Goal: Register for event/course

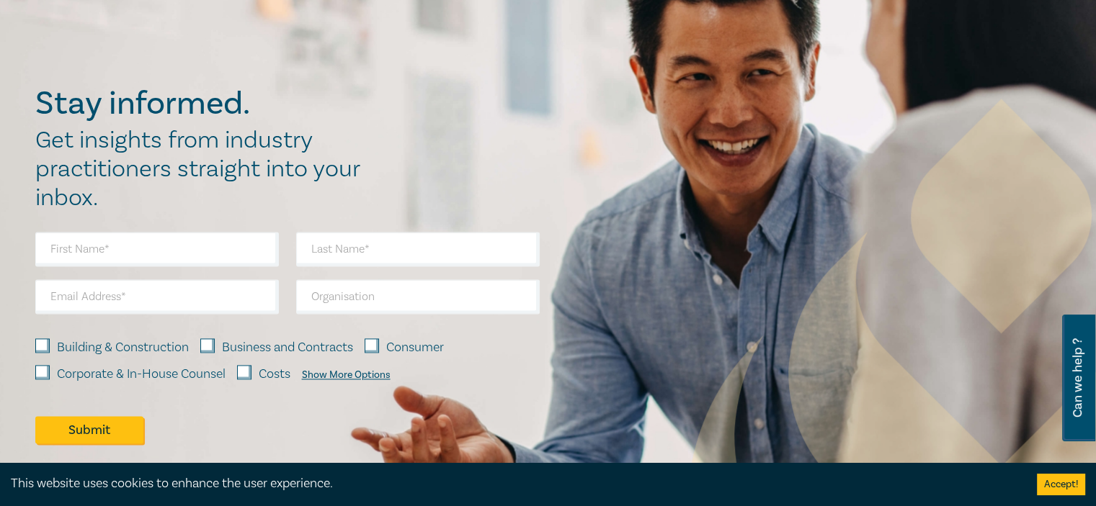
scroll to position [1945, 0]
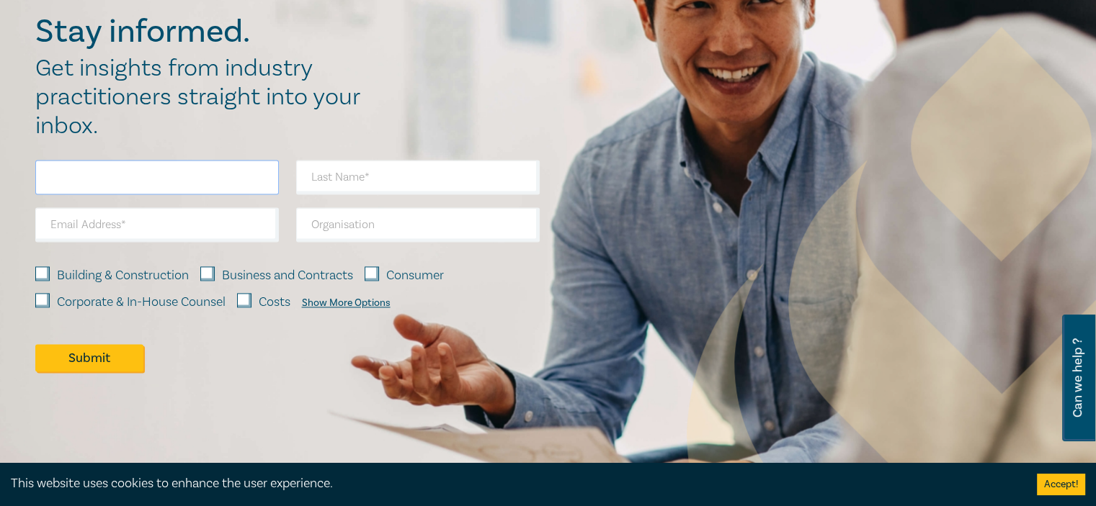
click at [156, 181] on input "text" at bounding box center [156, 177] width 243 height 35
type input "[PERSON_NAME]"
type input "jcohen@clplawyers.com.au"
type input "CLP Lawyers"
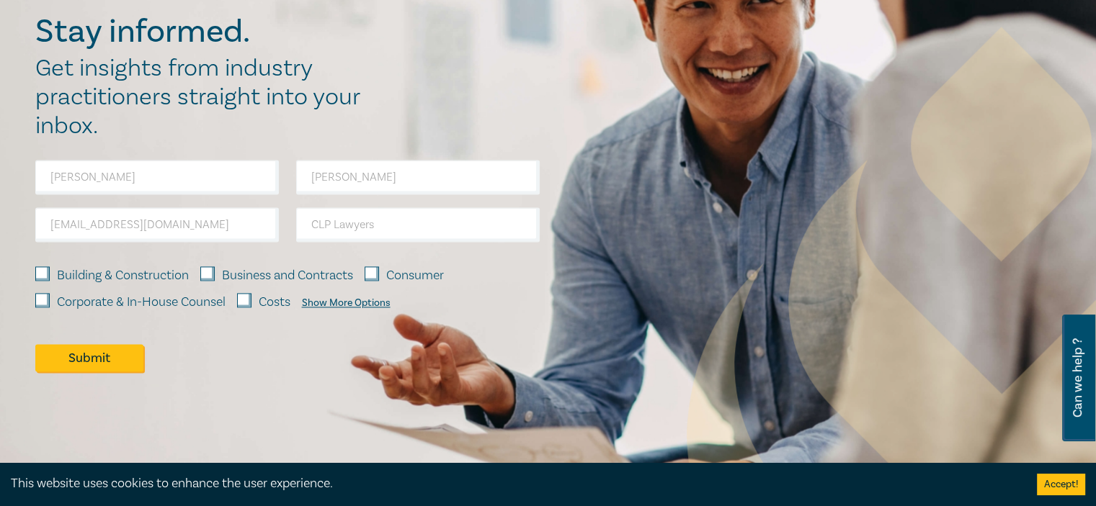
click at [42, 272] on input "Building & Construction" at bounding box center [42, 274] width 14 height 14
checkbox input "true"
click at [112, 359] on button "Submit" at bounding box center [89, 357] width 108 height 27
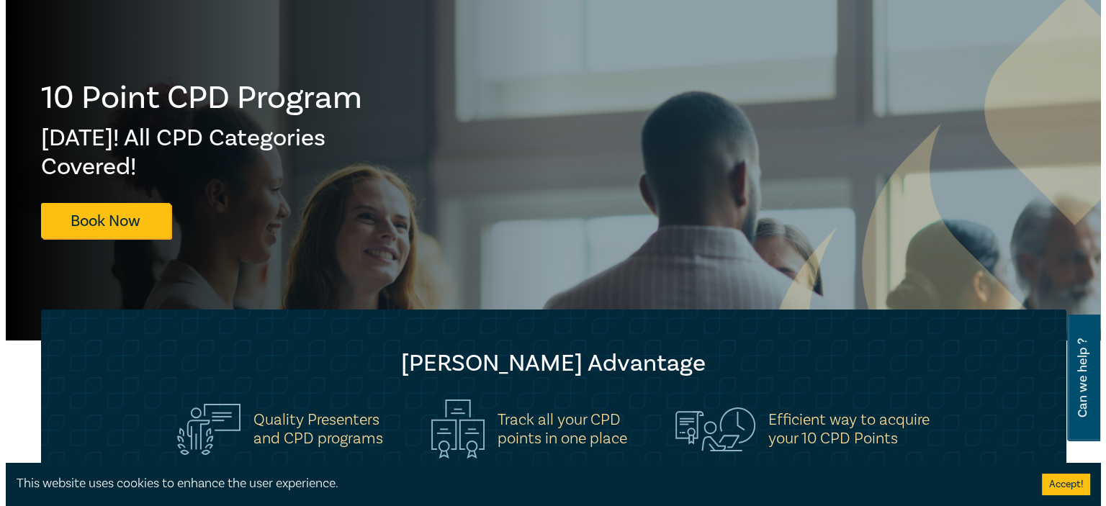
scroll to position [0, 0]
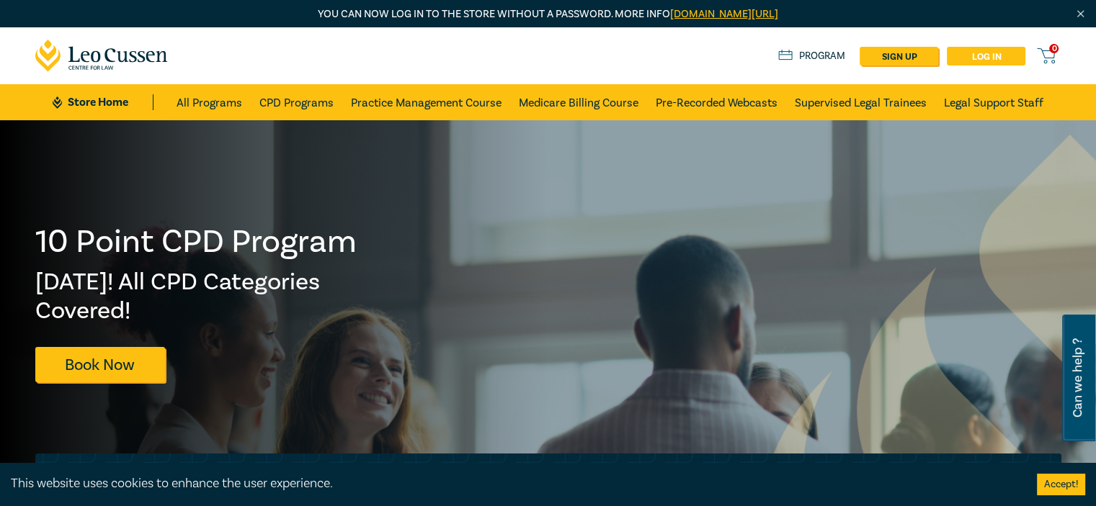
click at [988, 54] on link "Log in" at bounding box center [985, 56] width 79 height 19
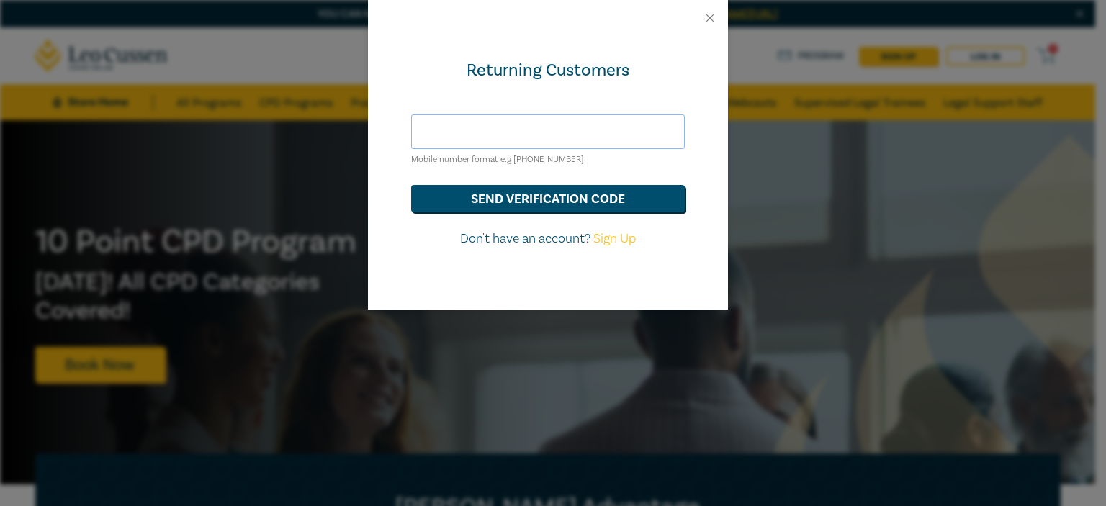
click at [600, 140] on input "text" at bounding box center [548, 132] width 274 height 35
type input "jcohen@clplawyers.com.au"
click at [720, 181] on div "Returning Customers jcohen@clplawyers.com.au Mobile number format e.g +61 00000…" at bounding box center [548, 173] width 360 height 274
click at [655, 192] on button "send verification code" at bounding box center [548, 198] width 274 height 27
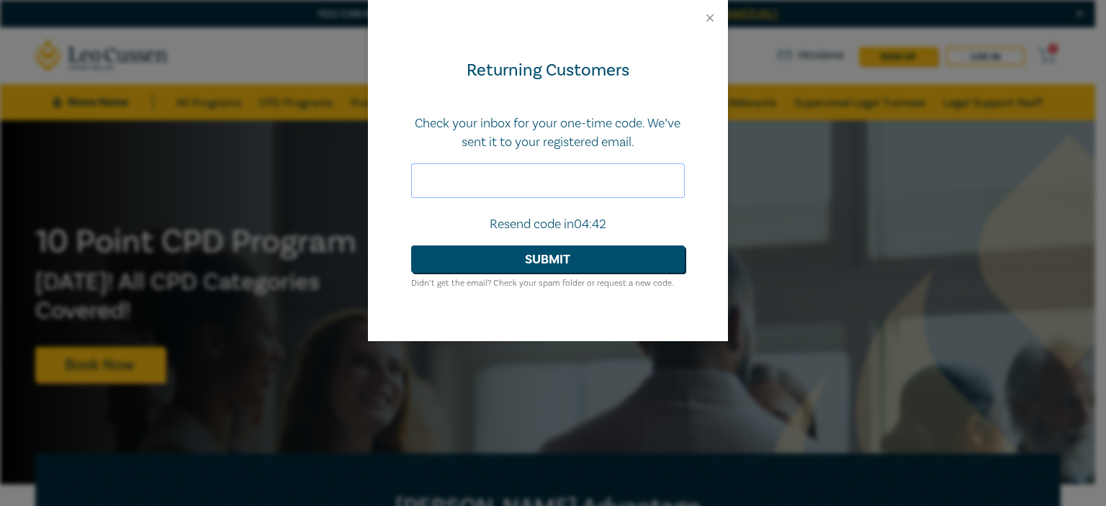
click at [463, 178] on input "text" at bounding box center [548, 181] width 274 height 35
type input "097826"
click at [501, 251] on button "Submit" at bounding box center [548, 259] width 274 height 27
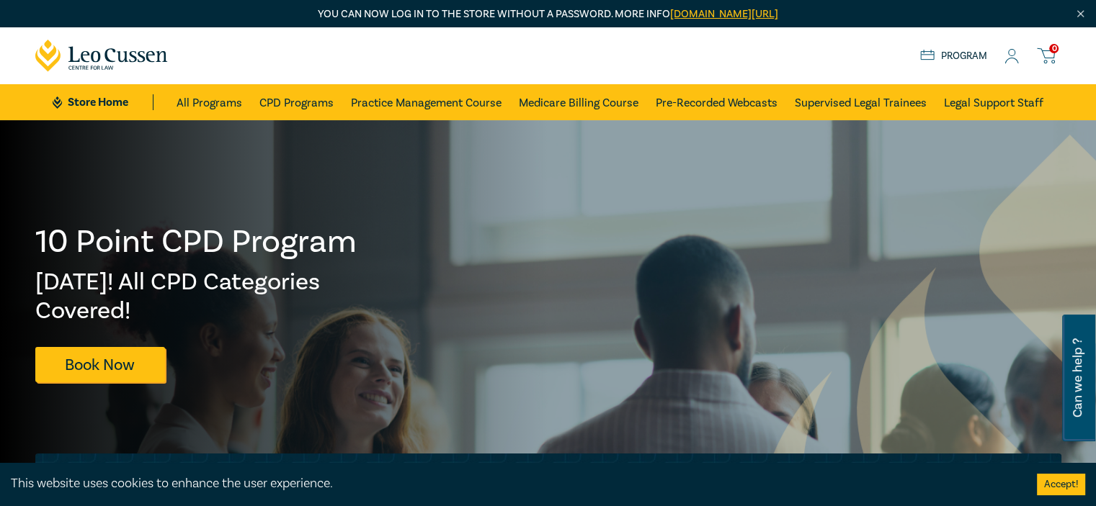
click at [977, 53] on link "Program" at bounding box center [953, 56] width 67 height 16
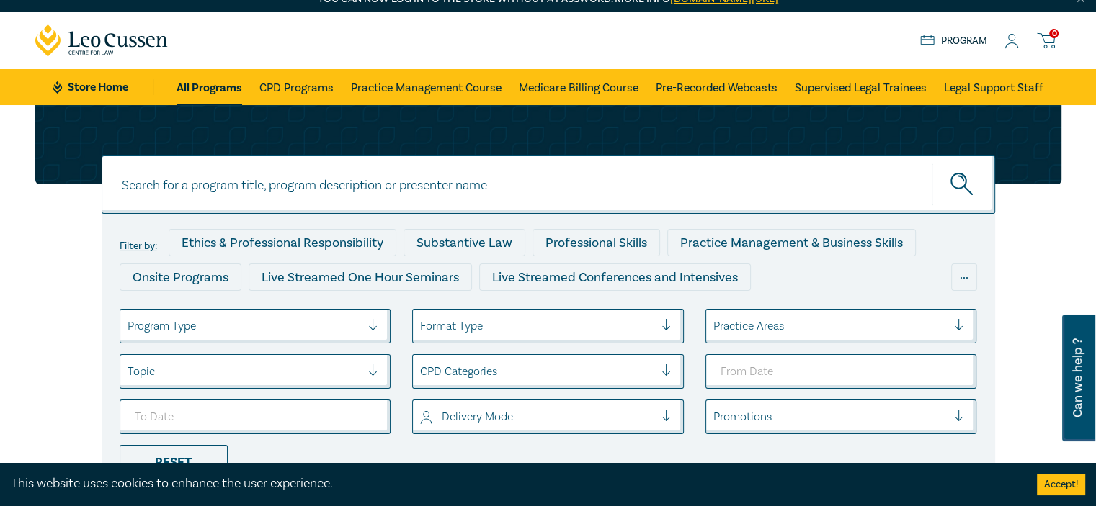
click at [370, 341] on div "Program Type" at bounding box center [256, 326] width 272 height 35
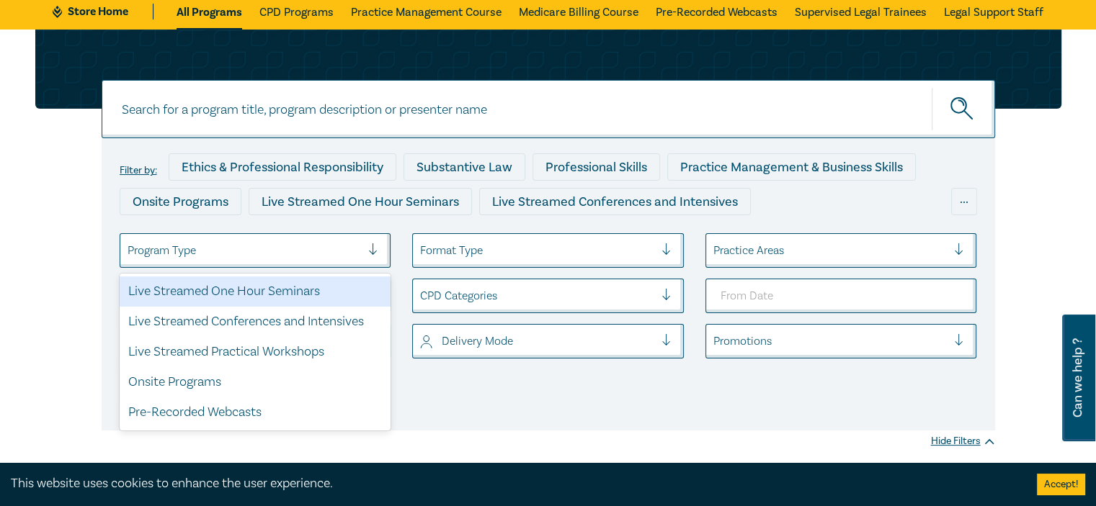
scroll to position [164, 0]
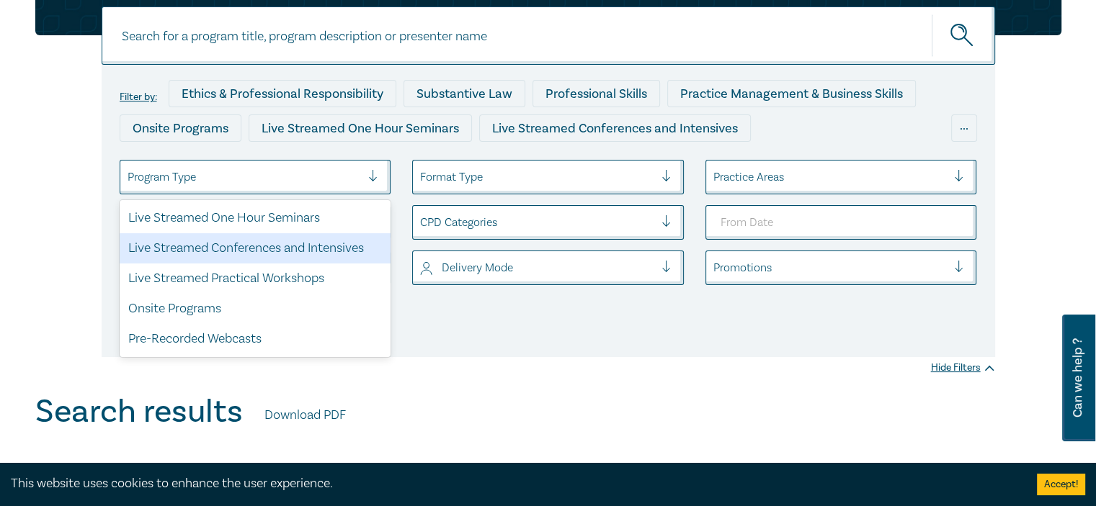
click at [628, 44] on input at bounding box center [548, 35] width 893 height 58
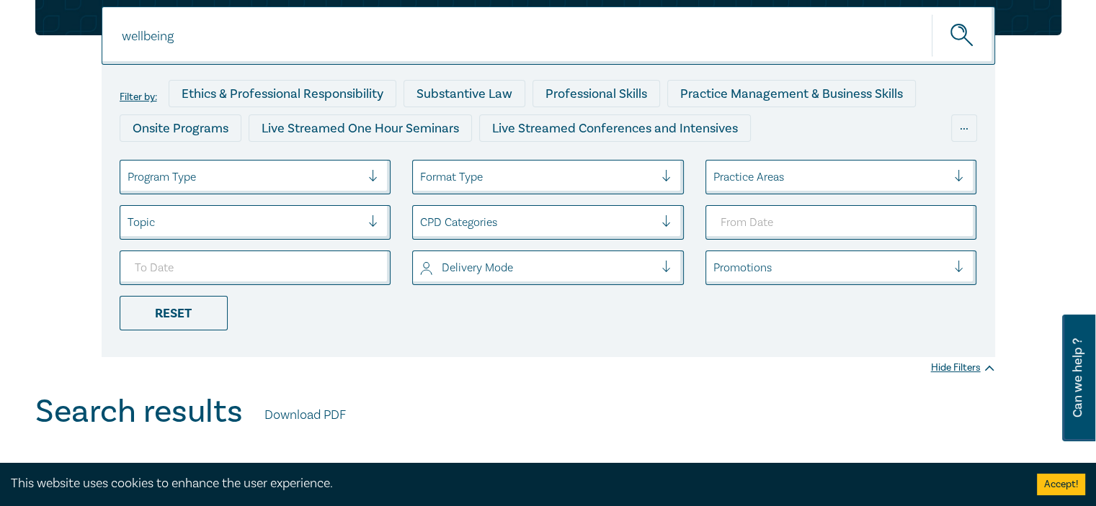
type input "wellbeing"
click at [965, 32] on circle "submit" at bounding box center [958, 31] width 15 height 15
click at [954, 30] on icon "submit" at bounding box center [962, 36] width 25 height 25
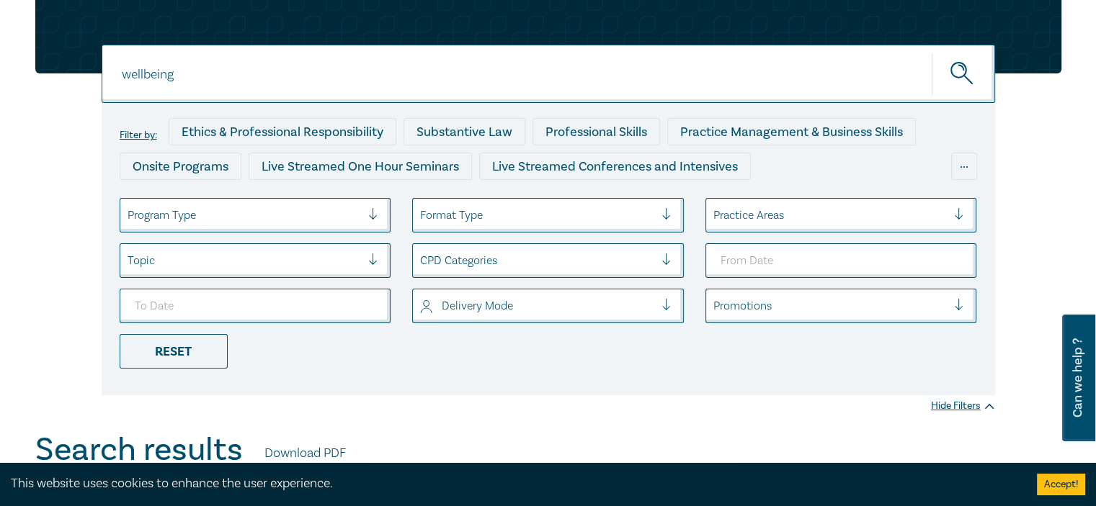
scroll to position [92, 0]
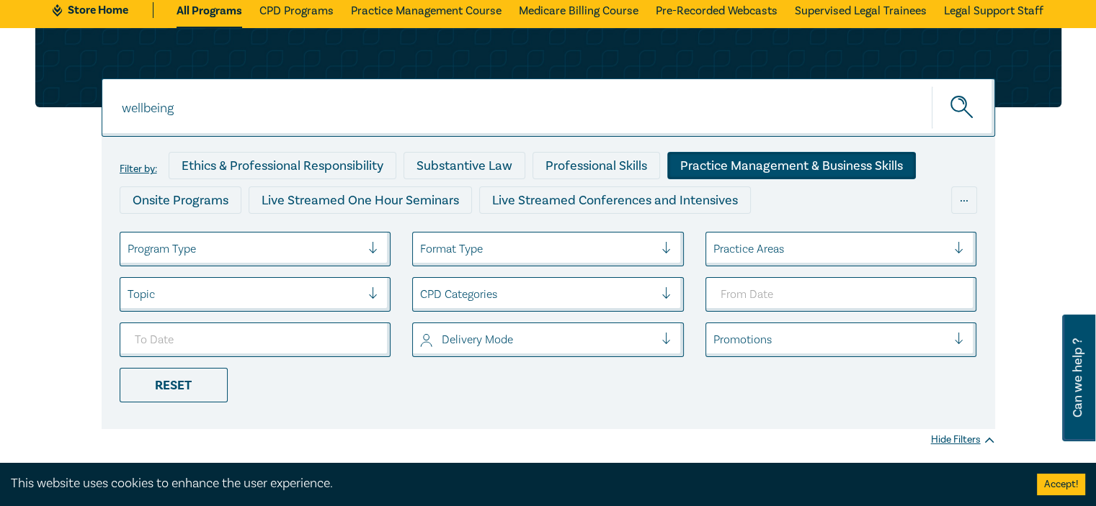
click at [788, 171] on div "Practice Management & Business Skills" at bounding box center [791, 165] width 249 height 27
click at [955, 105] on icon "submit" at bounding box center [962, 108] width 25 height 25
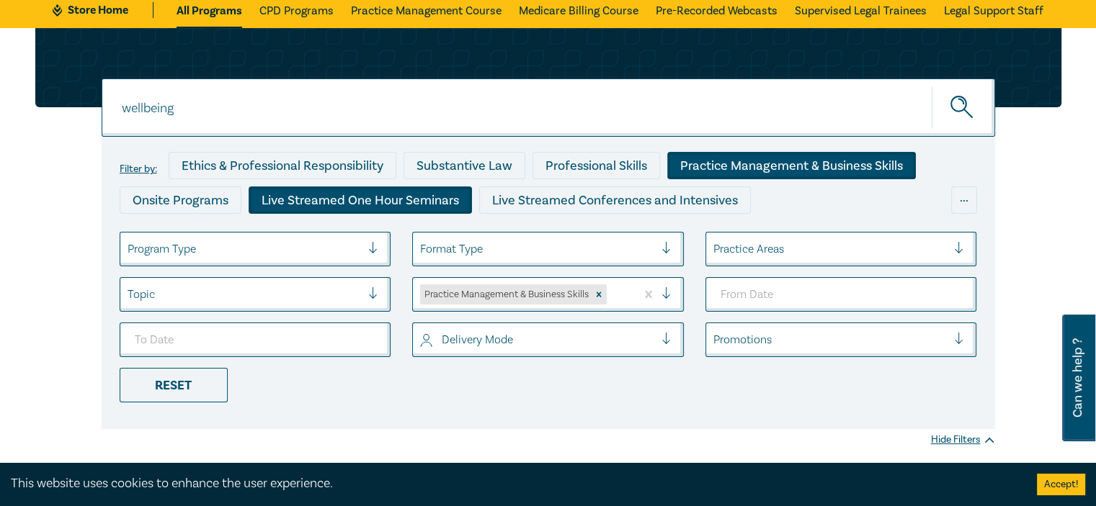
click at [380, 198] on div "Live Streamed One Hour Seminars" at bounding box center [360, 200] width 223 height 27
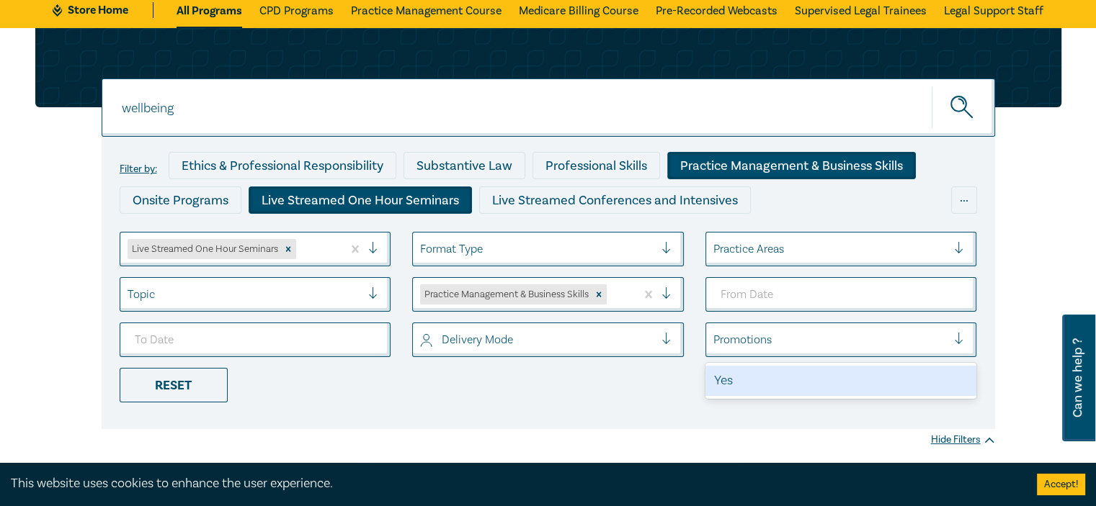
click at [954, 341] on div at bounding box center [965, 340] width 22 height 14
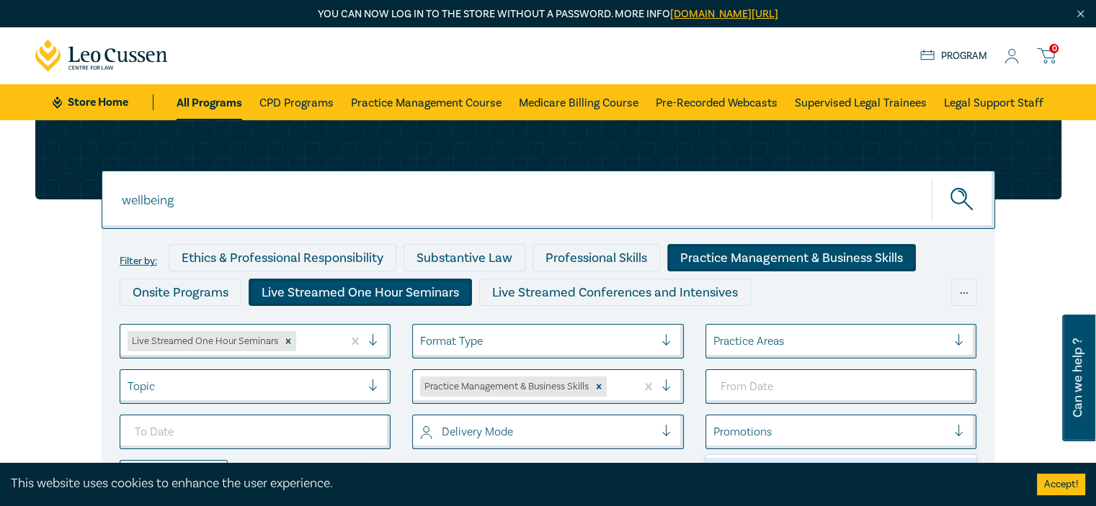
click at [971, 54] on link "Program" at bounding box center [953, 56] width 67 height 16
click at [963, 294] on div "..." at bounding box center [964, 292] width 26 height 27
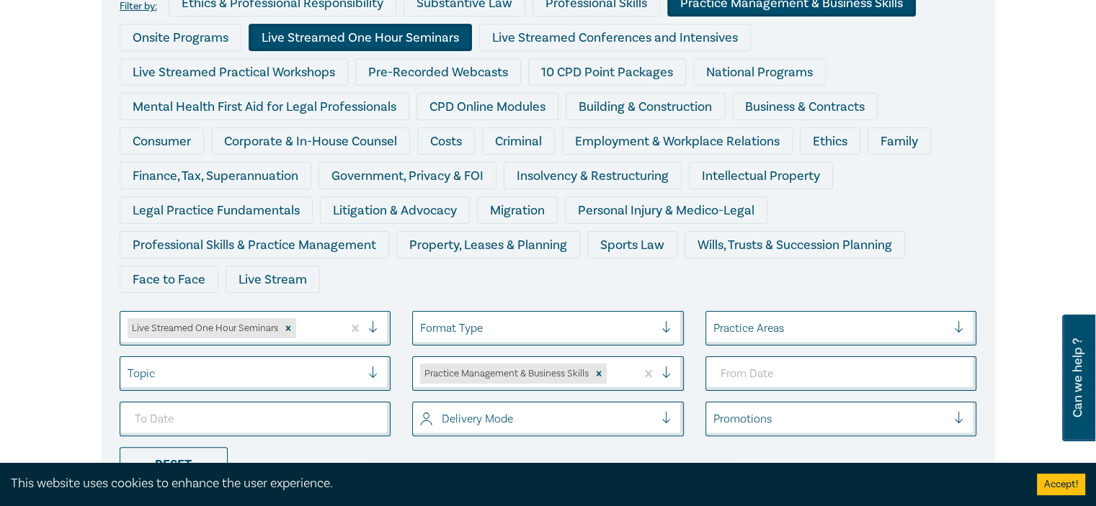
scroll to position [288, 0]
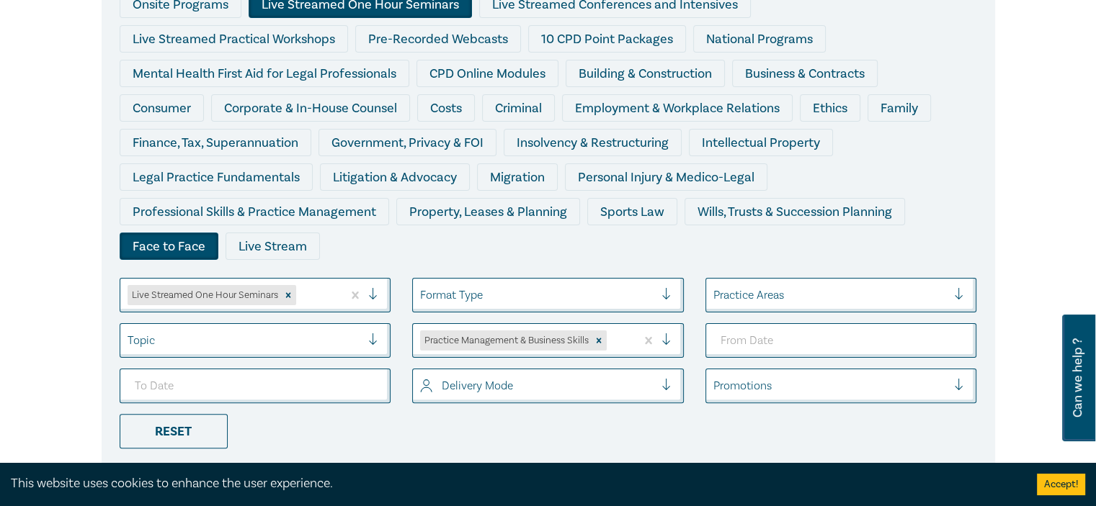
click at [187, 241] on div "Face to Face" at bounding box center [169, 246] width 99 height 27
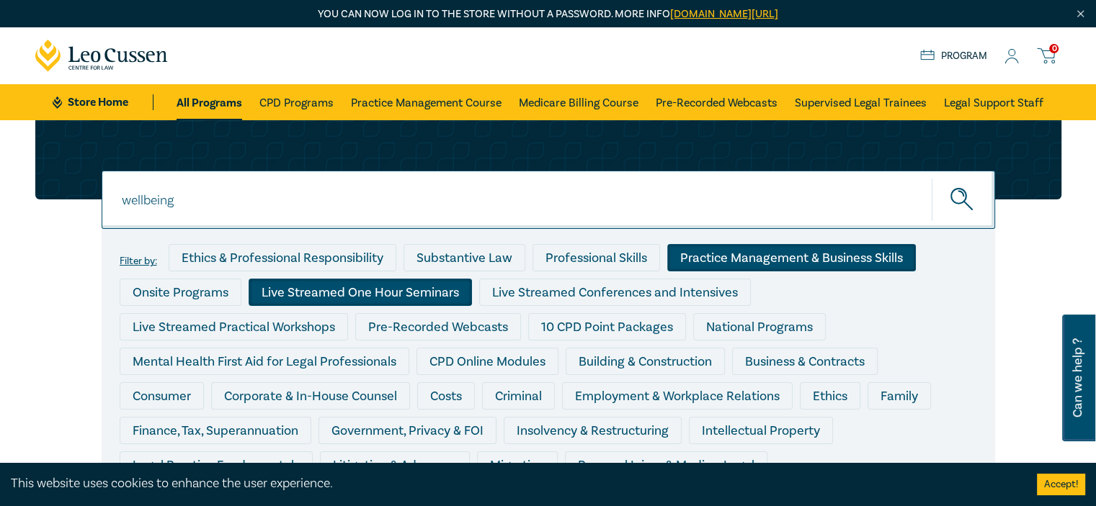
click at [1014, 63] on icon at bounding box center [1011, 56] width 14 height 15
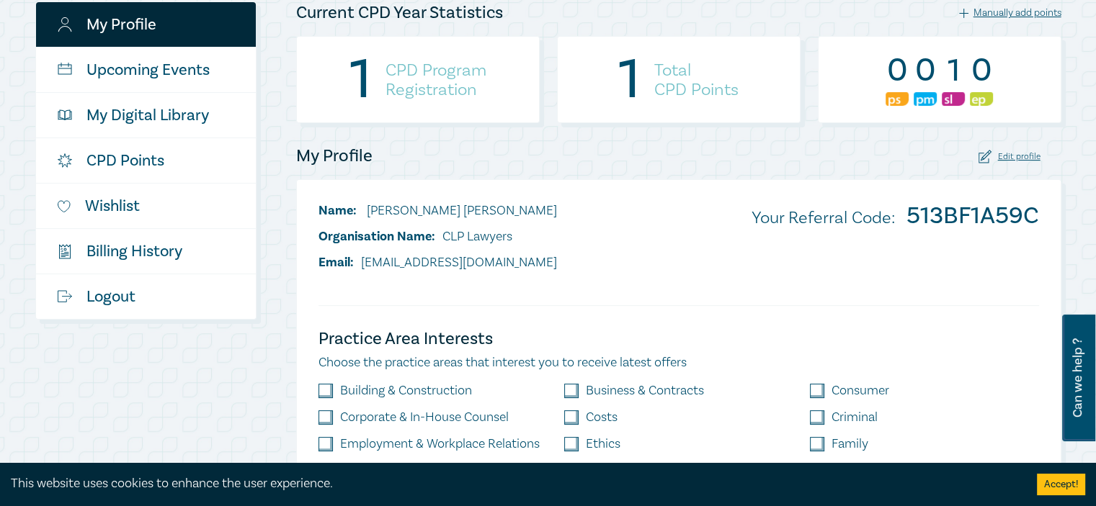
scroll to position [288, 0]
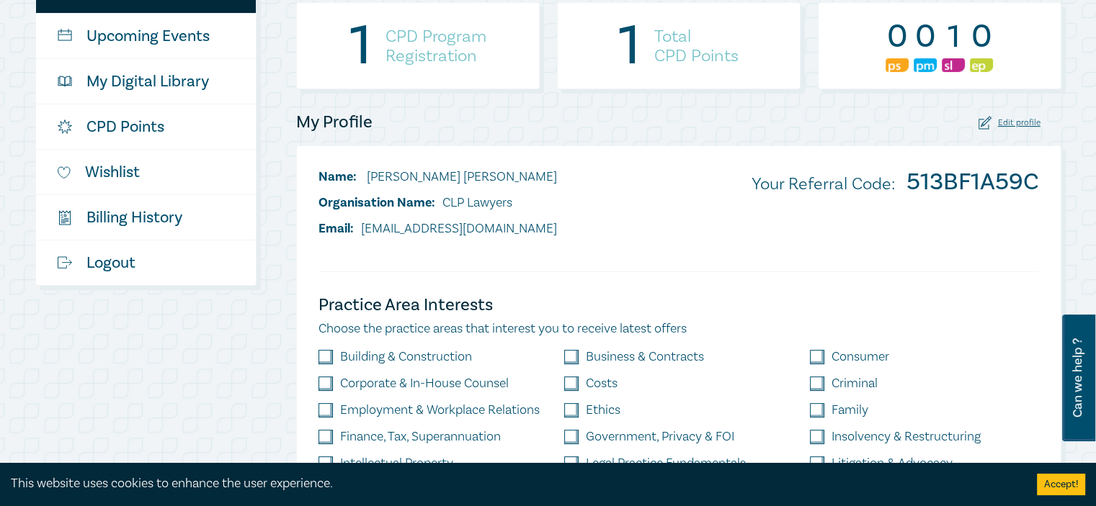
click at [328, 358] on input "checkbox" at bounding box center [325, 357] width 14 height 14
checkbox input "true"
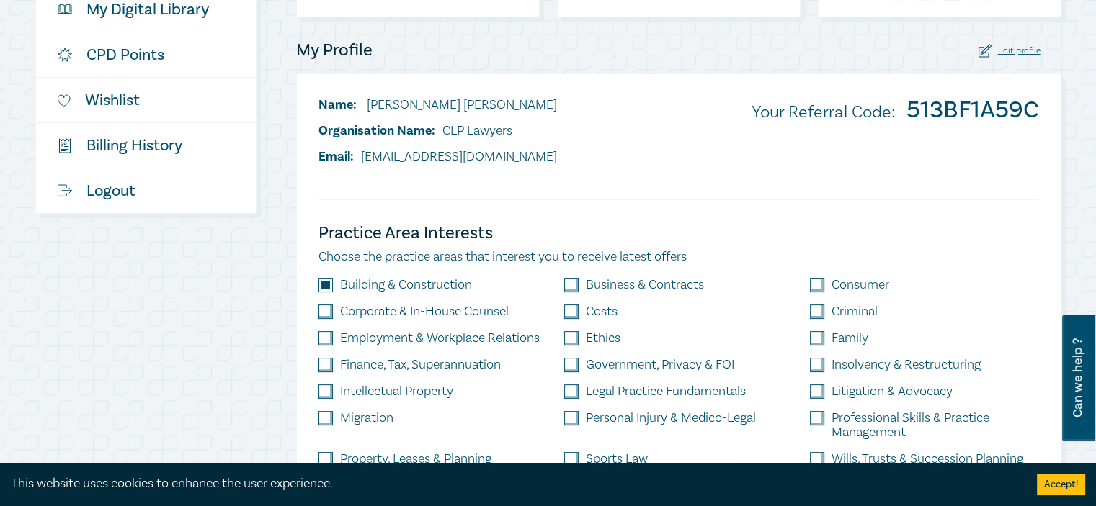
scroll to position [432, 0]
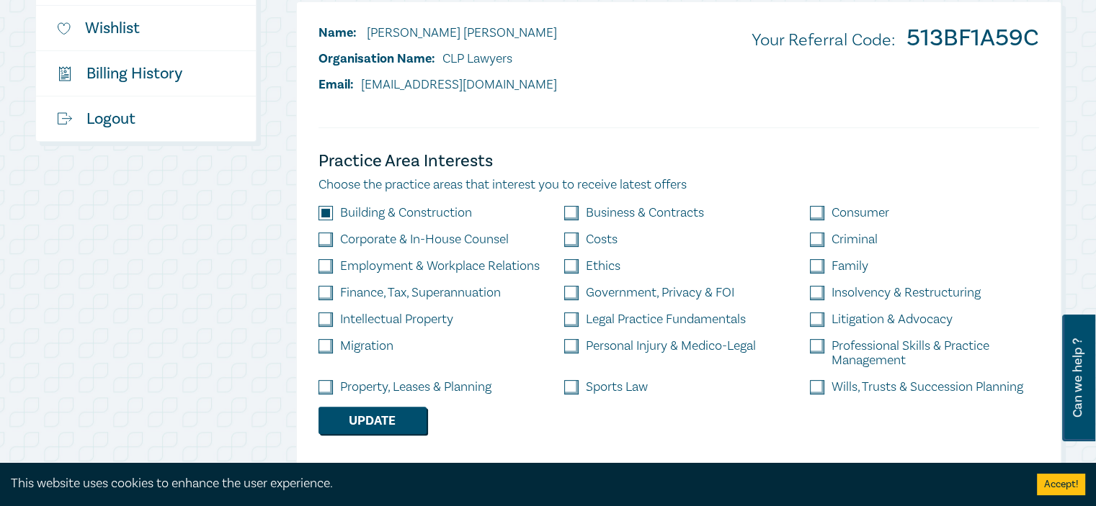
click at [821, 321] on input "checkbox" at bounding box center [817, 320] width 14 height 14
checkbox input "true"
click at [357, 426] on button "Update" at bounding box center [372, 420] width 108 height 27
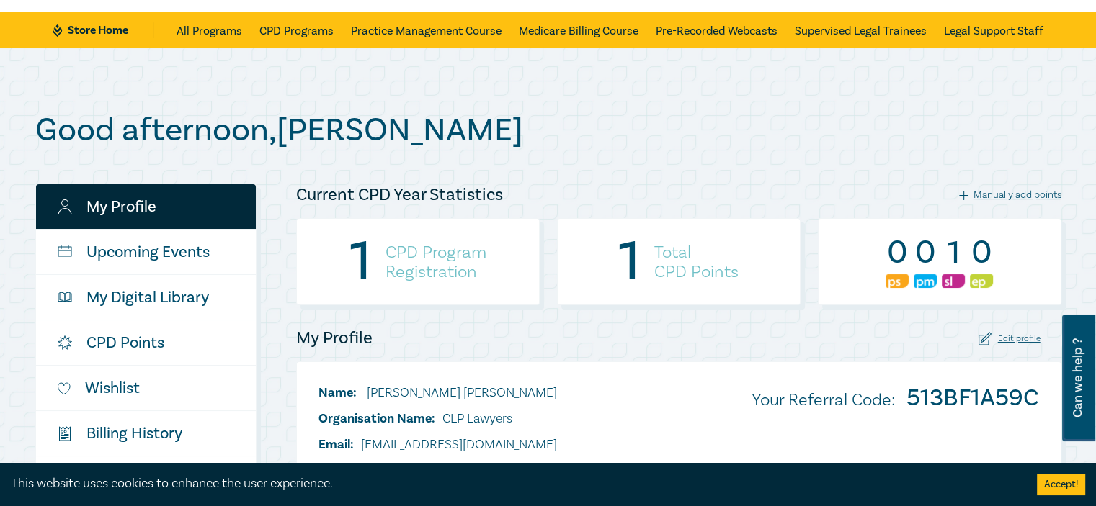
scroll to position [0, 0]
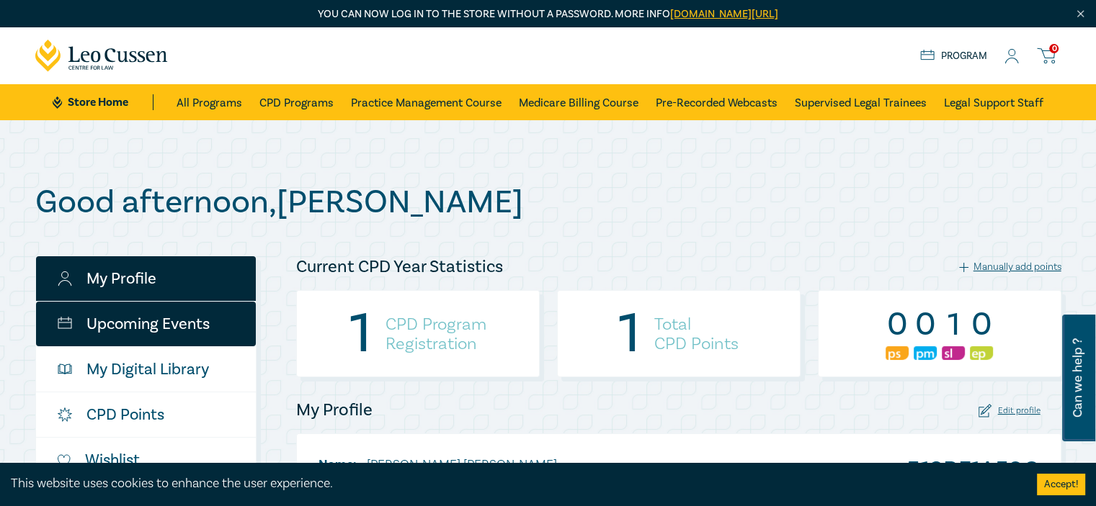
click at [100, 332] on link "Upcoming Events" at bounding box center [146, 324] width 220 height 45
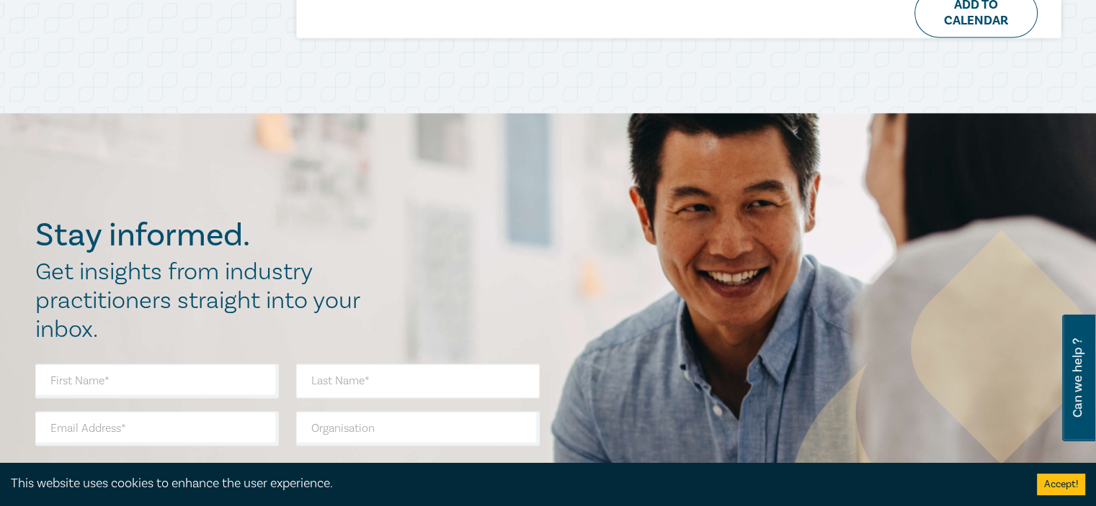
scroll to position [2017, 0]
